Goal: Information Seeking & Learning: Find specific page/section

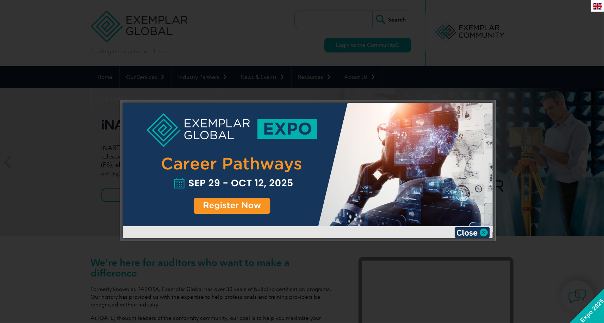
click at [579, 33] on div at bounding box center [302, 161] width 604 height 323
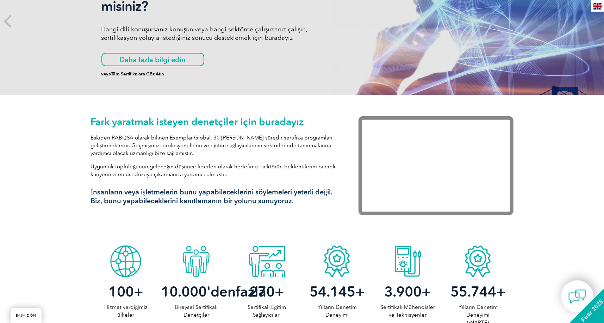
scroll to position [247, 0]
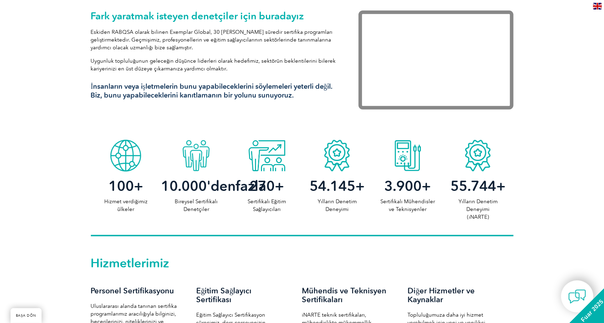
click at [197, 212] on font "Bireysel Sertifikalı Denetçiler" at bounding box center [196, 205] width 43 height 14
click at [236, 194] on font "fazla" at bounding box center [251, 186] width 31 height 17
click at [267, 187] on font "270+" at bounding box center [266, 186] width 35 height 17
click at [272, 166] on div at bounding box center [266, 153] width 70 height 35
click at [272, 164] on div at bounding box center [266, 153] width 70 height 35
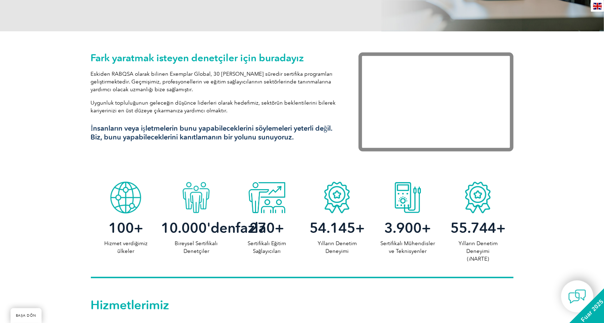
scroll to position [0, 0]
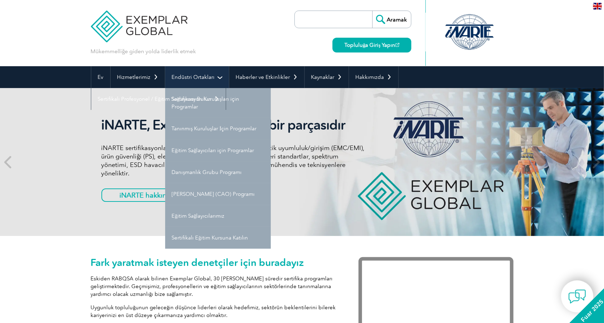
click at [217, 76] on link "Endüstri Ortakları" at bounding box center [197, 77] width 64 height 22
click at [223, 77] on link "Endüstri Ortakları" at bounding box center [197, 77] width 64 height 22
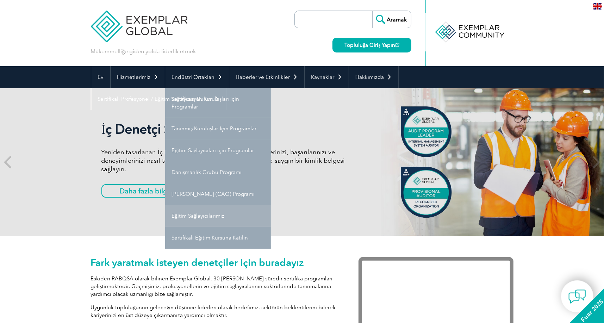
click at [210, 218] on font "Eğitim Sağlayıcılarımız" at bounding box center [198, 216] width 53 height 6
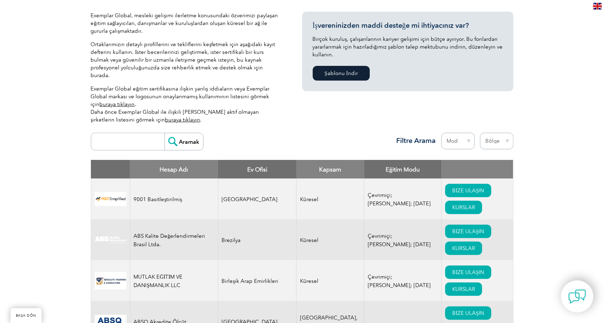
scroll to position [70, 0]
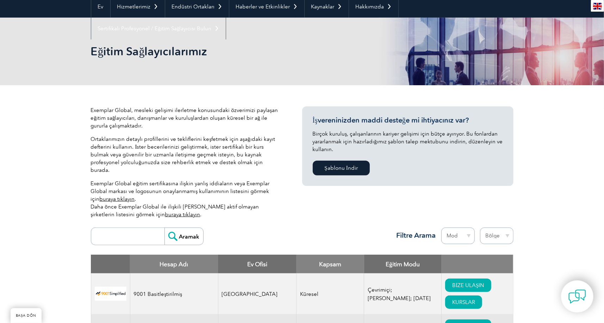
click at [132, 228] on input "search" at bounding box center [130, 236] width 70 height 17
type input "yaşam"
click at [178, 228] on input "Aramak" at bounding box center [183, 236] width 39 height 17
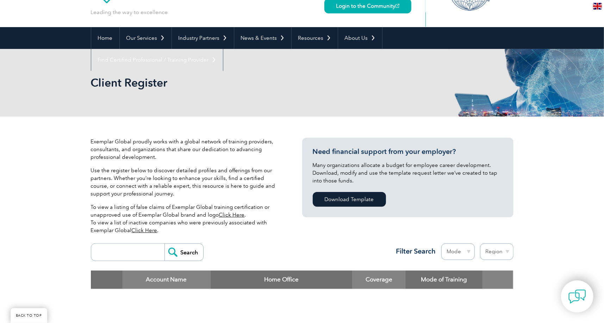
scroll to position [141, 0]
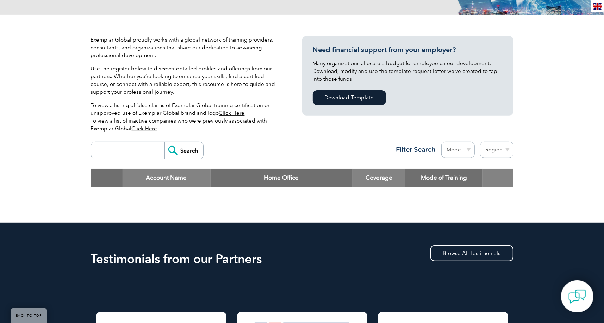
click at [134, 150] on input "search" at bounding box center [130, 150] width 70 height 17
type input "nova"
click at [164, 142] on input "Search" at bounding box center [183, 150] width 39 height 17
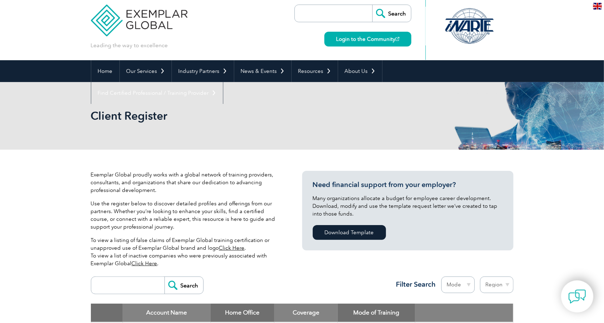
scroll to position [211, 0]
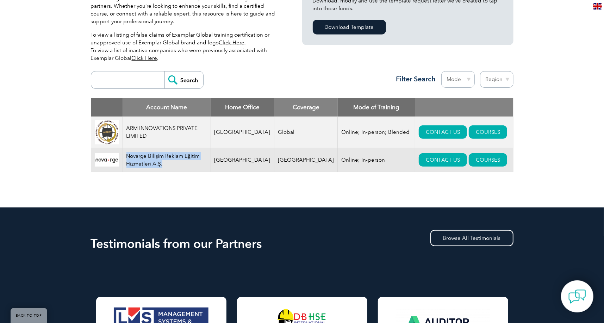
click at [127, 159] on td "Novarge Bilişim Reklam Eğitim Hizmetleri A.Ş." at bounding box center [167, 160] width 88 height 24
click at [126, 76] on input "search" at bounding box center [130, 80] width 70 height 17
type input "s"
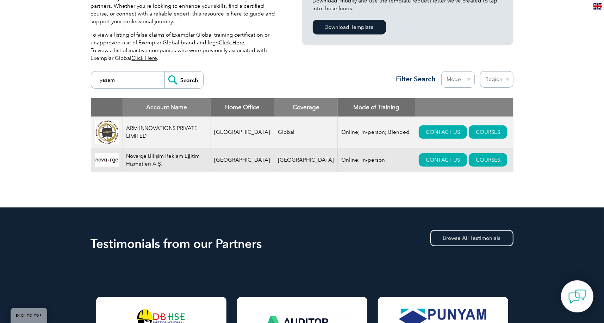
type input "yasam"
click at [181, 80] on input "Search" at bounding box center [183, 80] width 39 height 17
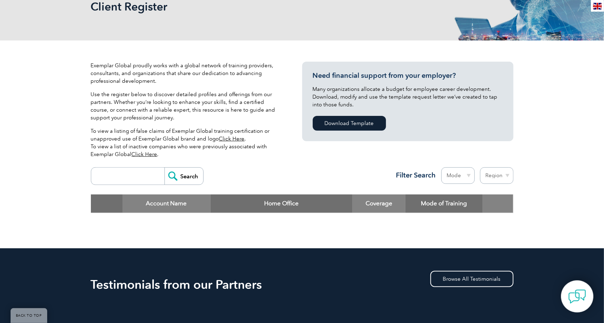
scroll to position [211, 0]
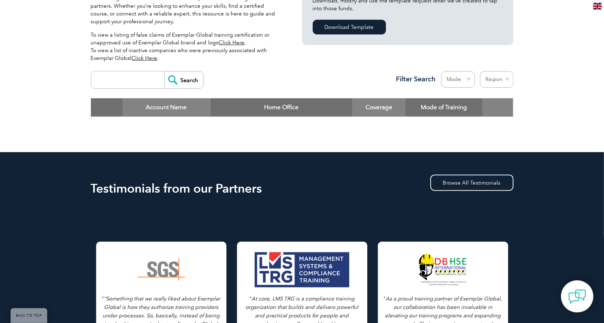
click at [147, 82] on input "search" at bounding box center [130, 80] width 70 height 17
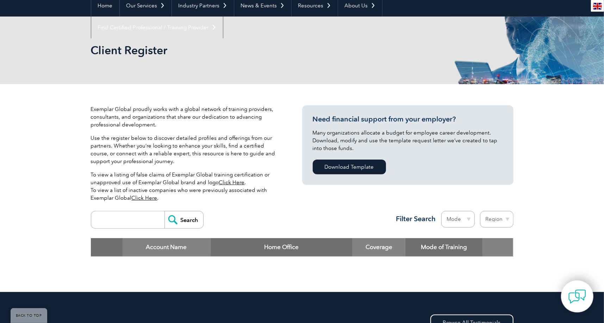
scroll to position [70, 0]
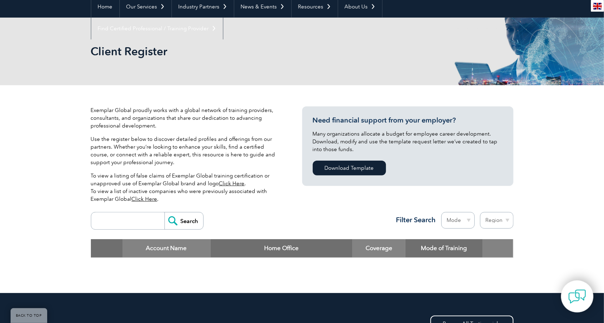
drag, startPoint x: 118, startPoint y: 228, endPoint x: 122, endPoint y: 223, distance: 6.5
click at [118, 228] on input "search" at bounding box center [130, 220] width 70 height 17
type input "ctr"
click at [164, 212] on input "Search" at bounding box center [183, 220] width 39 height 17
click at [180, 217] on input "Search" at bounding box center [183, 220] width 39 height 17
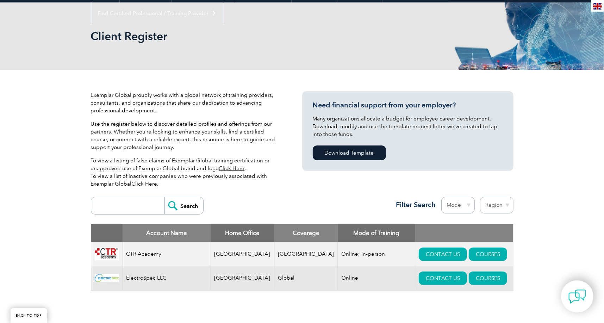
scroll to position [141, 0]
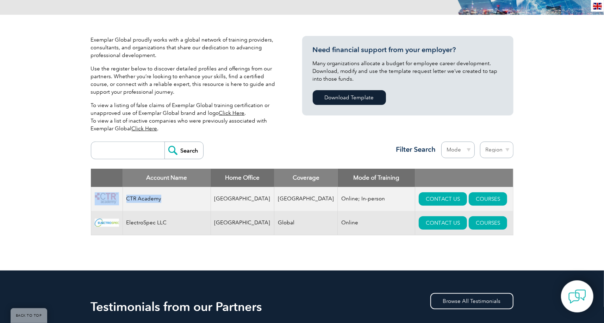
drag, startPoint x: 160, startPoint y: 197, endPoint x: 105, endPoint y: 193, distance: 55.5
click at [107, 193] on tr "CTR Academy [GEOGRAPHIC_DATA] [GEOGRAPHIC_DATA] Online; In-person CONTACT US CO…" at bounding box center [302, 199] width 422 height 24
click at [122, 150] on input "search" at bounding box center [130, 150] width 70 height 17
type input "novarage"
click at [164, 142] on input "Search" at bounding box center [183, 150] width 39 height 17
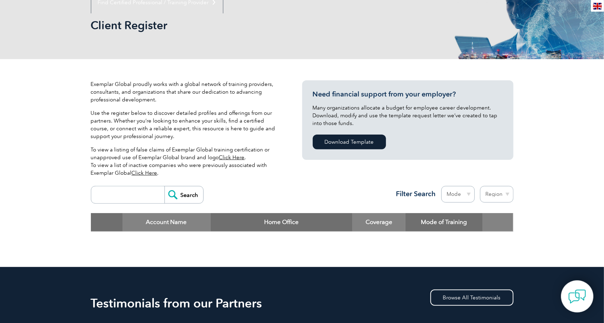
scroll to position [176, 0]
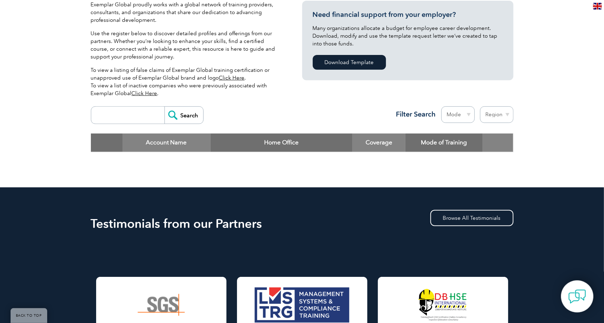
click at [125, 116] on input "search" at bounding box center [130, 115] width 70 height 17
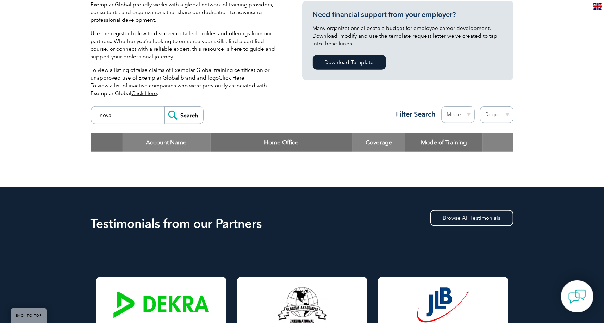
drag, startPoint x: 554, startPoint y: 0, endPoint x: 139, endPoint y: 114, distance: 430.3
click at [139, 114] on input "nova" at bounding box center [130, 115] width 70 height 17
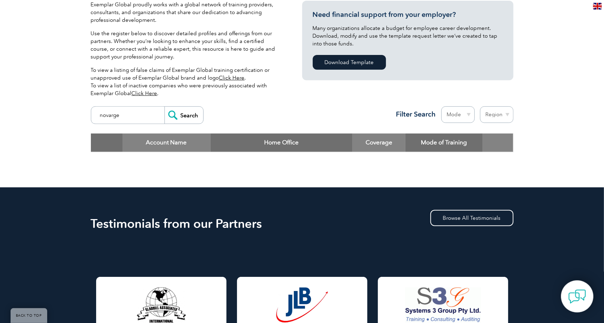
type input "novarge"
click at [191, 112] on input "Search" at bounding box center [183, 115] width 39 height 17
click at [178, 116] on input "Search" at bounding box center [183, 115] width 39 height 17
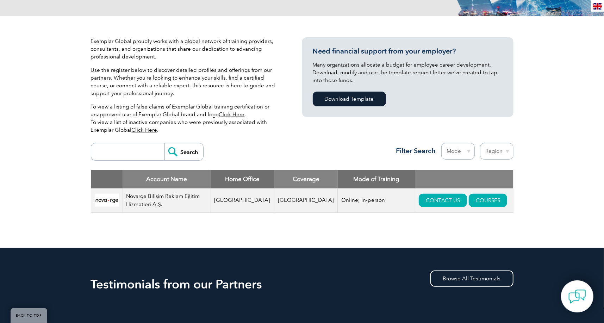
scroll to position [211, 0]
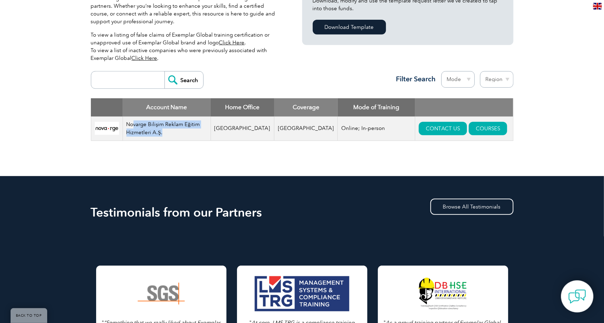
drag, startPoint x: 136, startPoint y: 122, endPoint x: 189, endPoint y: 130, distance: 53.8
click at [188, 130] on td "Novarge Bilişim Reklam Eğitim Hizmetleri A.Ş." at bounding box center [167, 129] width 88 height 24
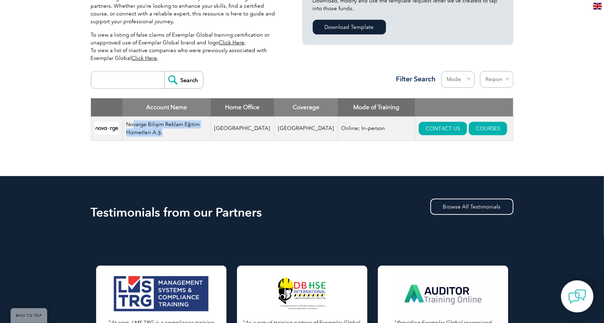
click at [189, 131] on td "Novarge Bilişim Reklam Eğitim Hizmetleri A.Ş." at bounding box center [167, 129] width 88 height 24
drag, startPoint x: 342, startPoint y: 127, endPoint x: 274, endPoint y: 130, distance: 67.7
click at [309, 129] on tr "Novarge Bilişim Reklam Eğitim Hizmetleri A.Ş. Turkey Turkey Online; In-person C…" at bounding box center [302, 129] width 422 height 24
drag, startPoint x: 261, startPoint y: 128, endPoint x: 253, endPoint y: 127, distance: 8.5
click at [253, 127] on td "[GEOGRAPHIC_DATA]" at bounding box center [243, 129] width 64 height 24
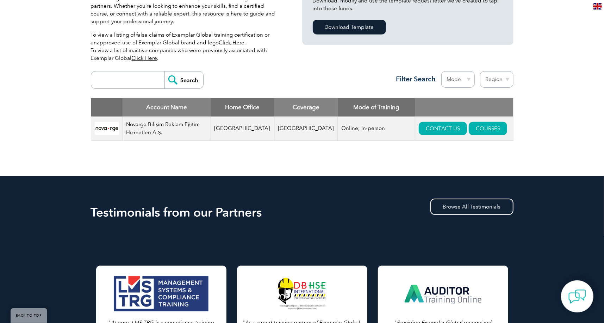
click at [143, 76] on input "search" at bounding box center [130, 80] width 70 height 17
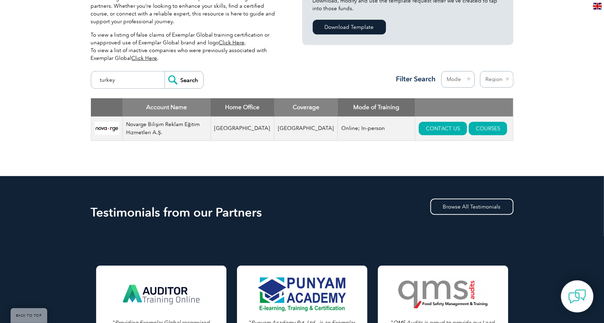
type input "turkey"
click at [179, 83] on input "Search" at bounding box center [183, 80] width 39 height 17
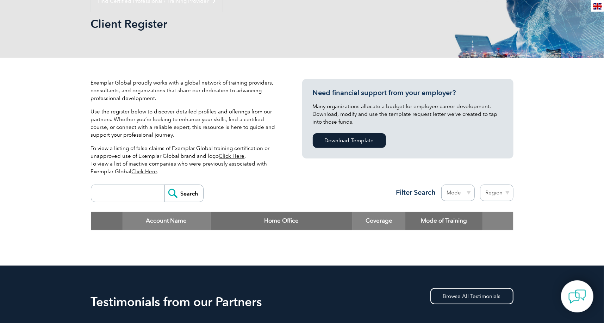
scroll to position [176, 0]
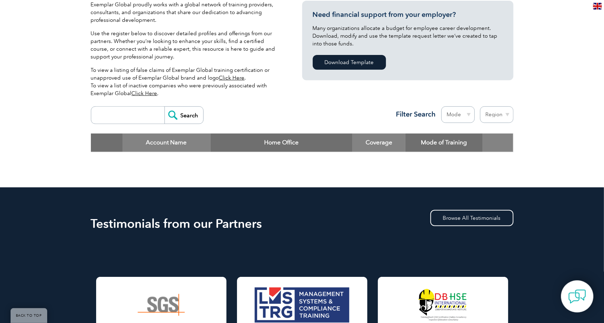
click at [467, 114] on select "Mode Online In-person Blended" at bounding box center [457, 114] width 33 height 17
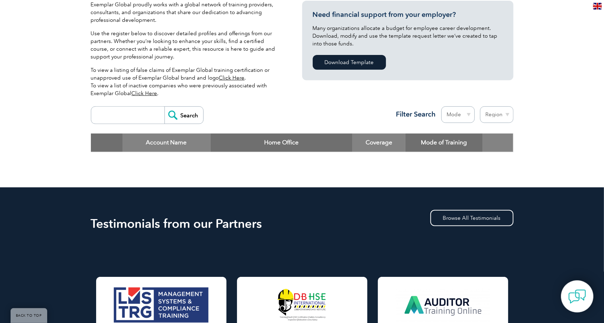
click at [349, 101] on div "Exemplar Global proudly works with a global network of training providers, cons…" at bounding box center [302, 84] width 423 height 208
click at [141, 118] on input "search" at bounding box center [130, 115] width 70 height 17
click at [184, 113] on input "Search" at bounding box center [183, 115] width 39 height 17
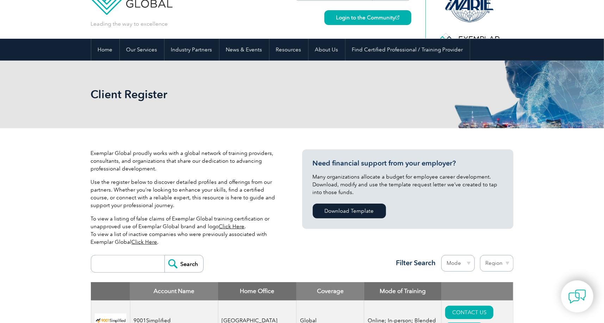
scroll to position [247, 0]
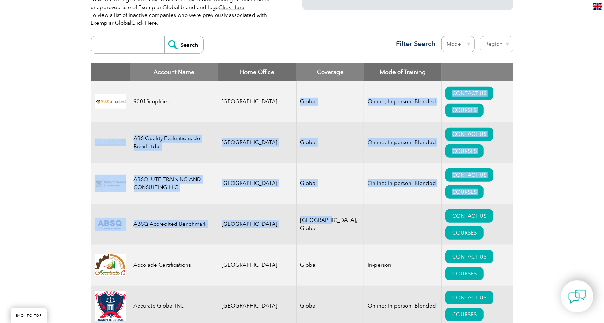
drag, startPoint x: 306, startPoint y: 160, endPoint x: 308, endPoint y: 165, distance: 5.5
click at [308, 204] on td "[GEOGRAPHIC_DATA], Global" at bounding box center [331, 224] width 68 height 41
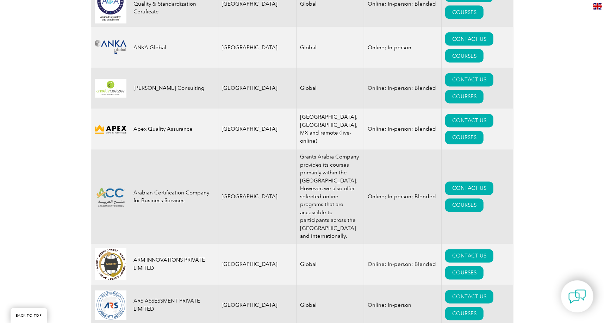
scroll to position [916, 0]
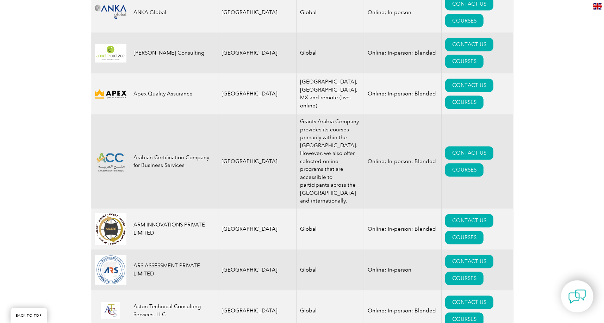
drag, startPoint x: 182, startPoint y: 178, endPoint x: 201, endPoint y: 184, distance: 19.7
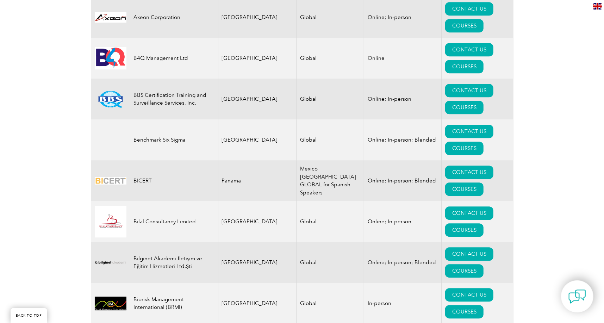
scroll to position [1374, 0]
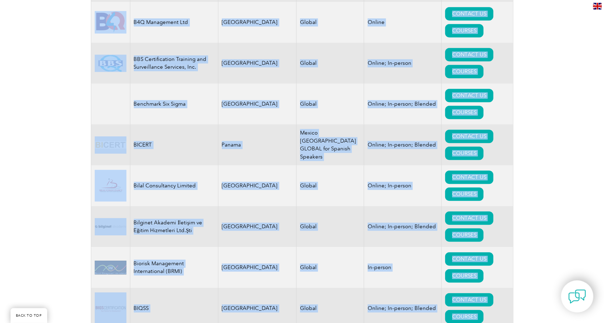
drag, startPoint x: 152, startPoint y: 200, endPoint x: 321, endPoint y: 200, distance: 169.4
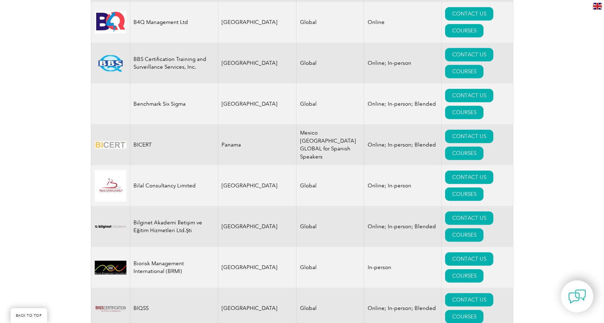
drag, startPoint x: 369, startPoint y: 198, endPoint x: 393, endPoint y: 198, distance: 24.3
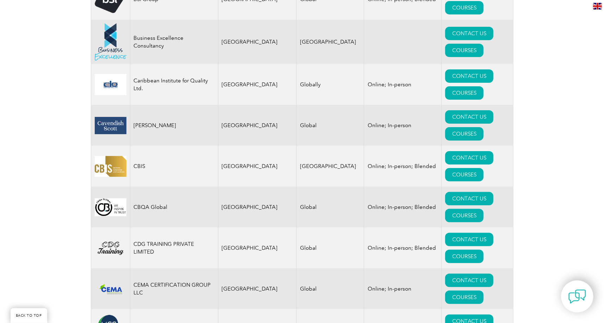
scroll to position [2078, 0]
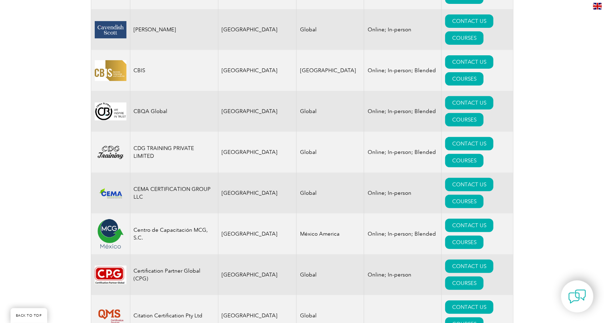
drag, startPoint x: 134, startPoint y: 163, endPoint x: 181, endPoint y: 164, distance: 47.2
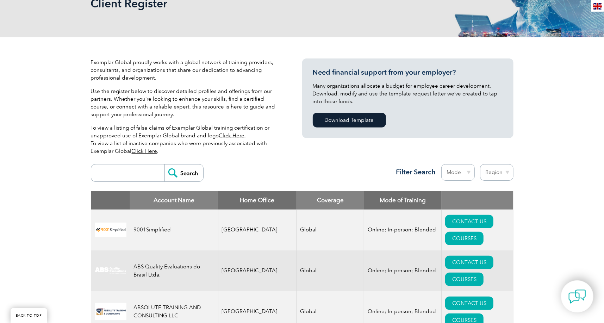
scroll to position [176, 0]
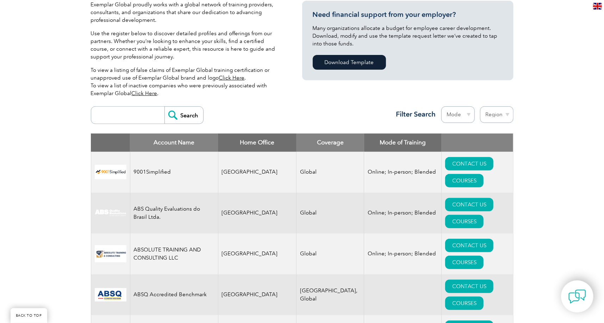
click at [142, 116] on input "search" at bounding box center [130, 115] width 70 height 17
type input "bilge"
click at [164, 107] on input "Search" at bounding box center [183, 115] width 39 height 17
click at [188, 114] on input "Search" at bounding box center [183, 115] width 39 height 17
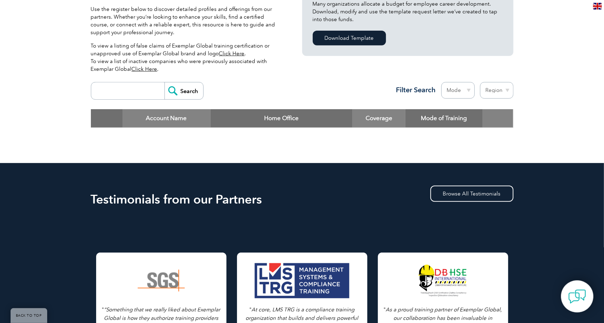
scroll to position [141, 0]
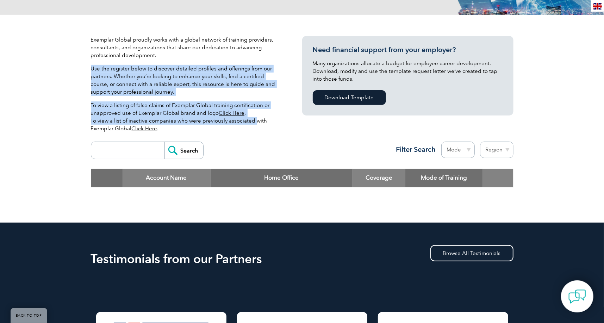
drag, startPoint x: 184, startPoint y: 60, endPoint x: 251, endPoint y: 119, distance: 89.3
click at [251, 119] on div "Exemplar Global proudly works with a global network of training providers, cons…" at bounding box center [186, 87] width 190 height 102
click at [251, 119] on p "To view a listing of false claims of Exemplar Global training certification or …" at bounding box center [186, 116] width 190 height 31
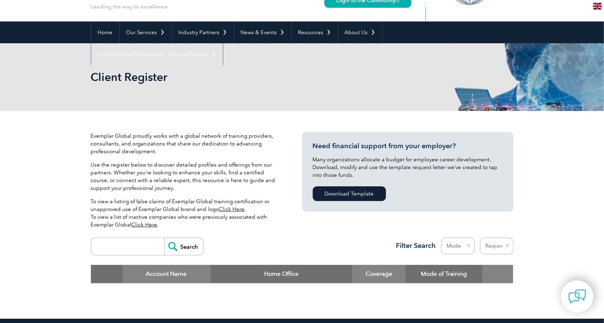
scroll to position [0, 0]
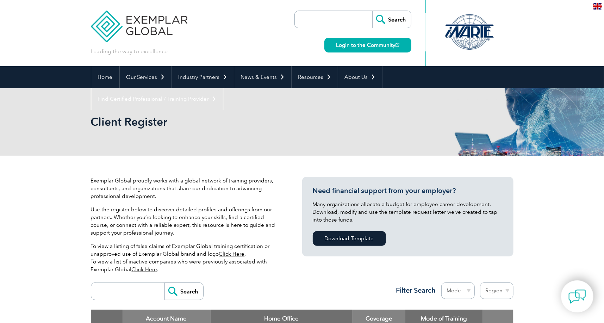
click at [425, 105] on div "Client Register" at bounding box center [302, 122] width 423 height 68
